Goal: Task Accomplishment & Management: Manage account settings

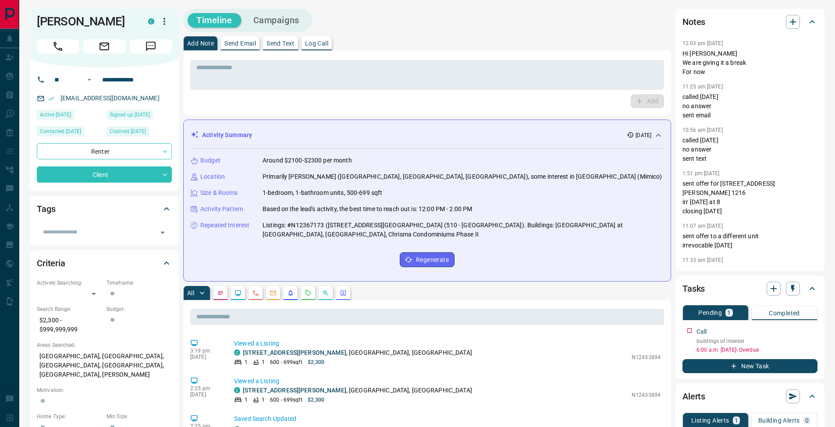
scroll to position [285, 0]
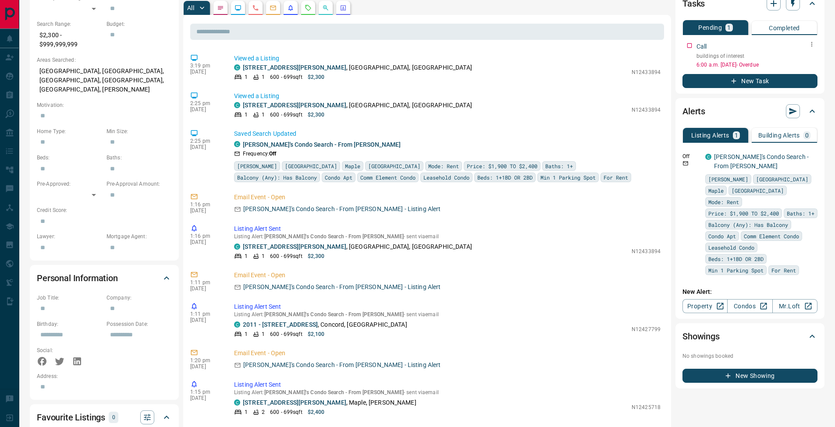
click at [812, 46] on icon "button" at bounding box center [811, 44] width 7 height 7
click at [810, 54] on li "Edit" at bounding box center [797, 60] width 39 height 13
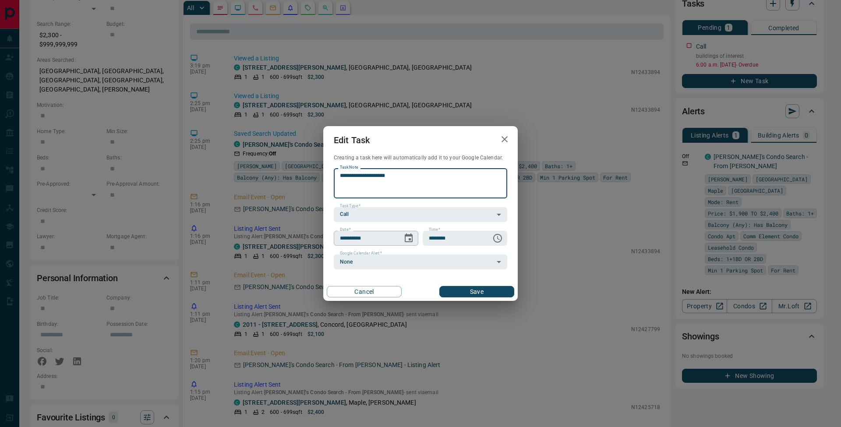
click at [408, 238] on icon "Choose date, selected date is Oct 14, 2025" at bounding box center [408, 238] width 11 height 11
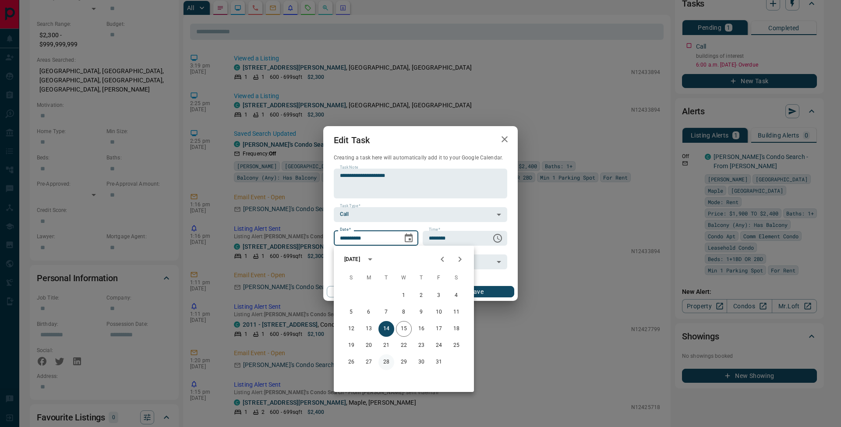
click at [388, 365] on button "28" at bounding box center [386, 362] width 16 height 16
type input "**********"
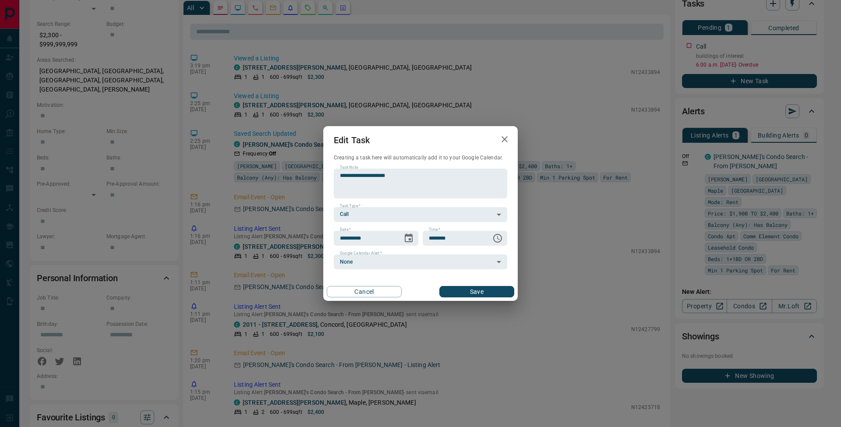
click at [491, 287] on button "Save" at bounding box center [476, 291] width 75 height 11
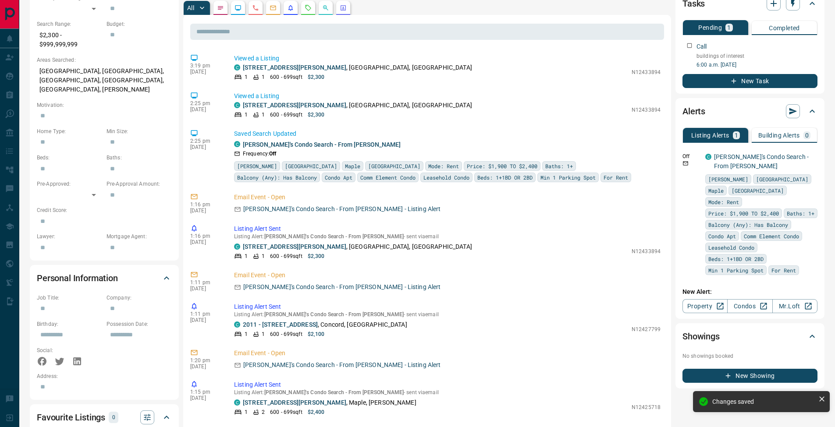
scroll to position [0, 0]
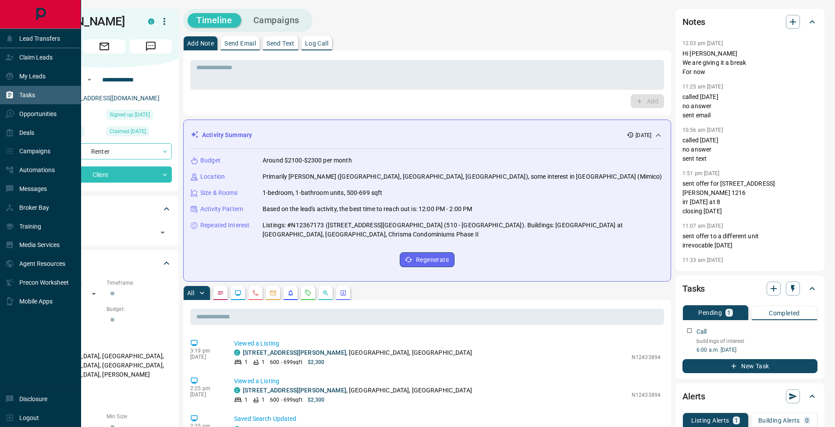
click at [11, 92] on icon at bounding box center [10, 94] width 7 height 7
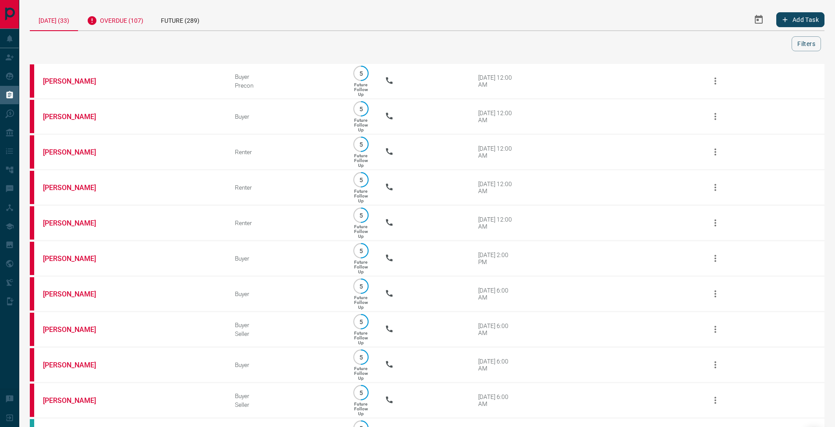
click at [119, 24] on div "Overdue (107)" at bounding box center [115, 19] width 74 height 21
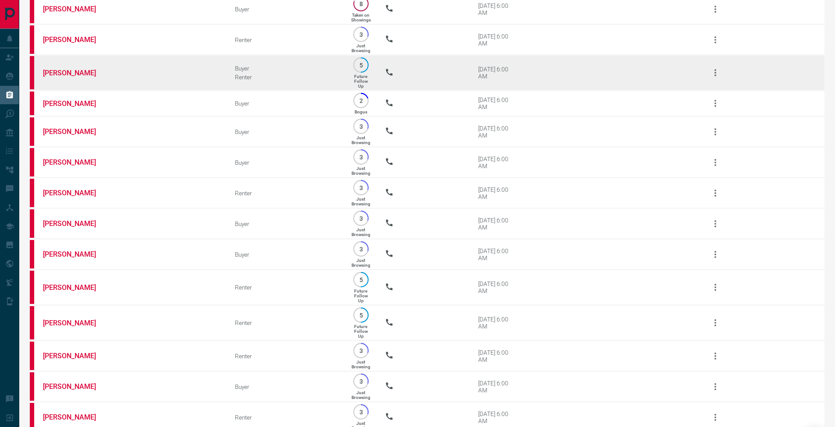
scroll to position [2168, 0]
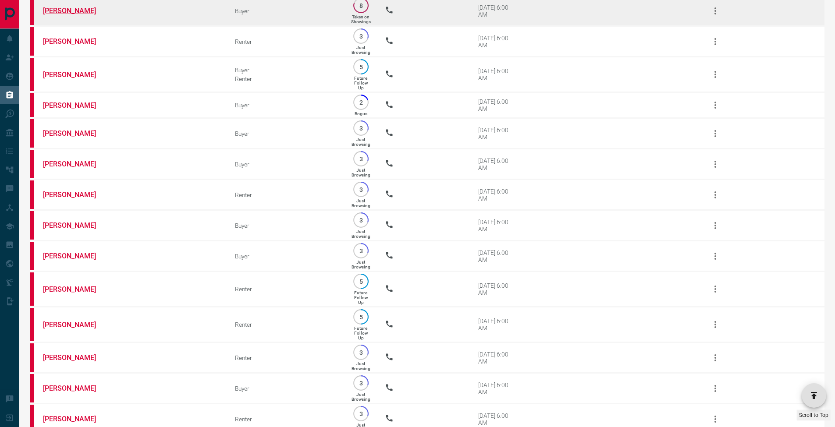
click at [86, 15] on link "[PERSON_NAME]" at bounding box center [76, 11] width 66 height 8
